Goal: Task Accomplishment & Management: Use online tool/utility

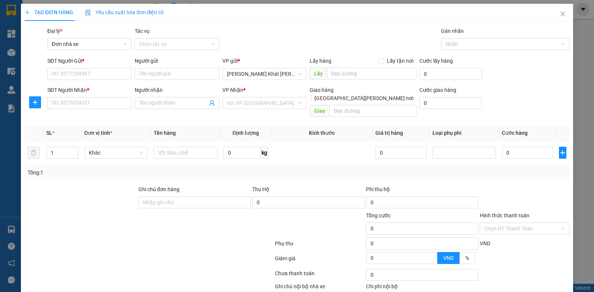
click at [582, 97] on div "TẠO ĐƠN HÀNG Yêu cầu xuất [PERSON_NAME] điện tử Transit Pickup Surcharge Ids Tr…" at bounding box center [297, 146] width 594 height 292
click at [561, 15] on icon "close" at bounding box center [563, 14] width 4 height 4
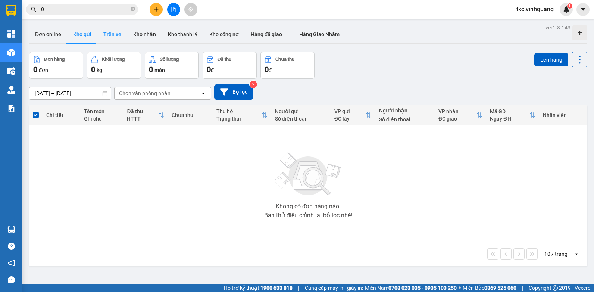
click at [115, 37] on button "Trên xe" at bounding box center [112, 34] width 30 height 18
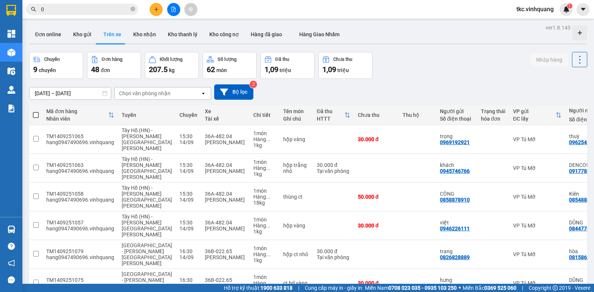
click at [204, 94] on icon at bounding box center [203, 93] width 3 height 1
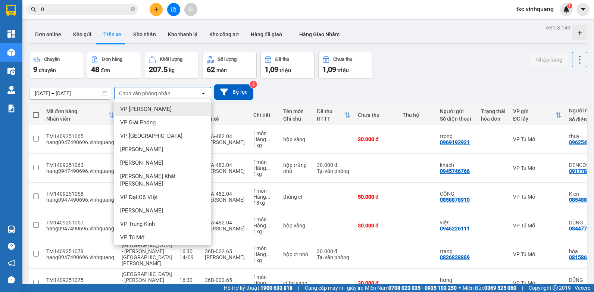
click at [171, 112] on span "VP [PERSON_NAME]" at bounding box center [145, 108] width 51 height 7
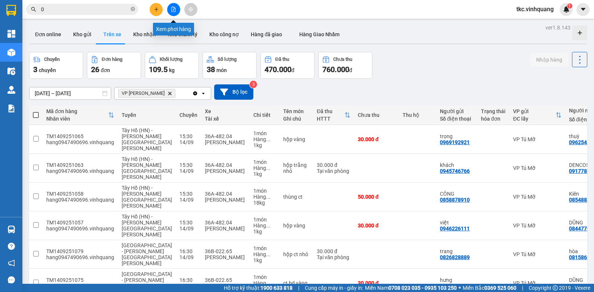
click at [174, 9] on icon "file-add" at bounding box center [173, 9] width 5 height 5
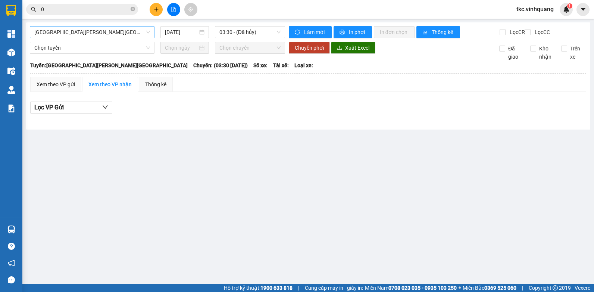
click at [72, 33] on span "[GEOGRAPHIC_DATA][PERSON_NAME][GEOGRAPHIC_DATA]" at bounding box center [92, 31] width 116 height 11
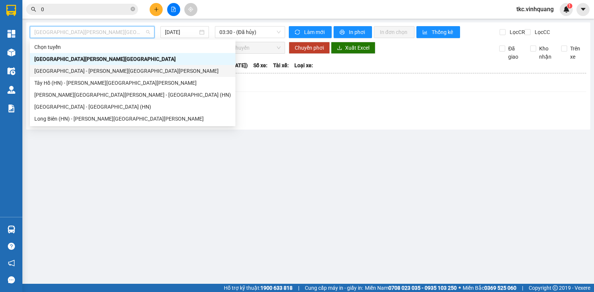
click at [46, 71] on div "[GEOGRAPHIC_DATA] - [PERSON_NAME][GEOGRAPHIC_DATA][PERSON_NAME]" at bounding box center [132, 71] width 197 height 8
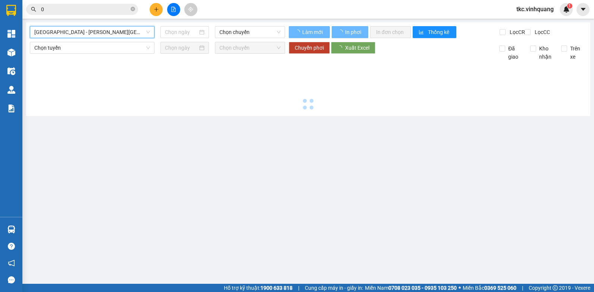
type input "[DATE]"
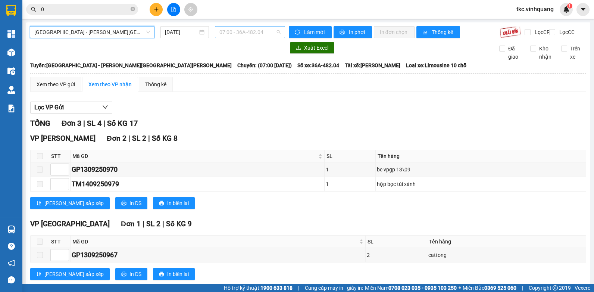
click at [240, 34] on span "07:00 - 36A-482.04" at bounding box center [249, 31] width 61 height 11
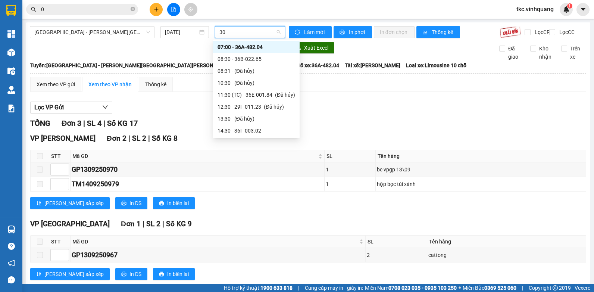
type input "302"
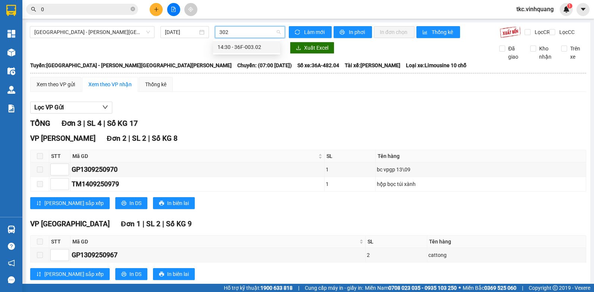
click at [254, 46] on div "14:30 - 36F-003.02" at bounding box center [247, 47] width 58 height 8
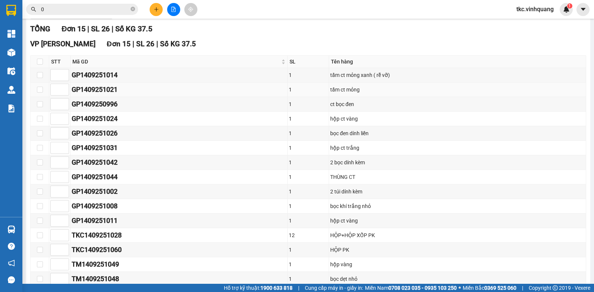
scroll to position [112, 0]
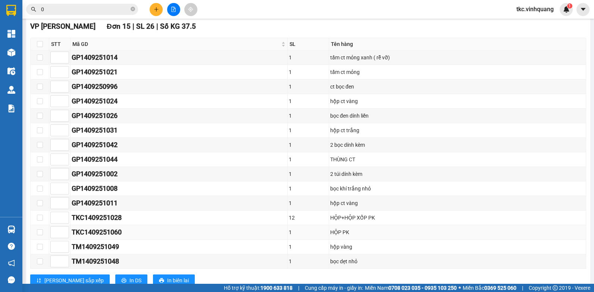
click at [141, 237] on div "TKC1409251060" at bounding box center [179, 232] width 215 height 10
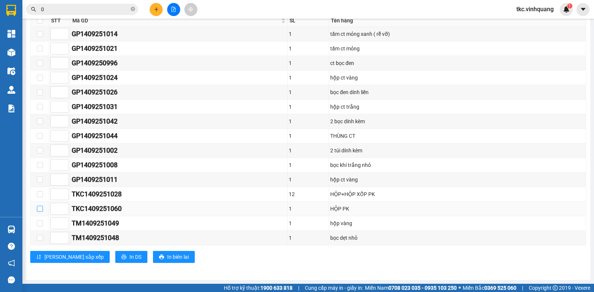
click at [39, 209] on input "checkbox" at bounding box center [40, 209] width 6 height 6
checkbox input "true"
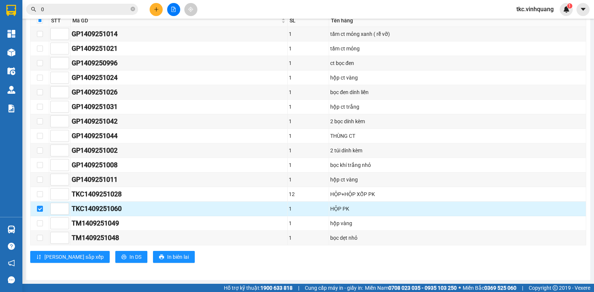
click at [94, 209] on div "TKC1409251060" at bounding box center [179, 208] width 215 height 10
